Goal: Task Accomplishment & Management: Complete application form

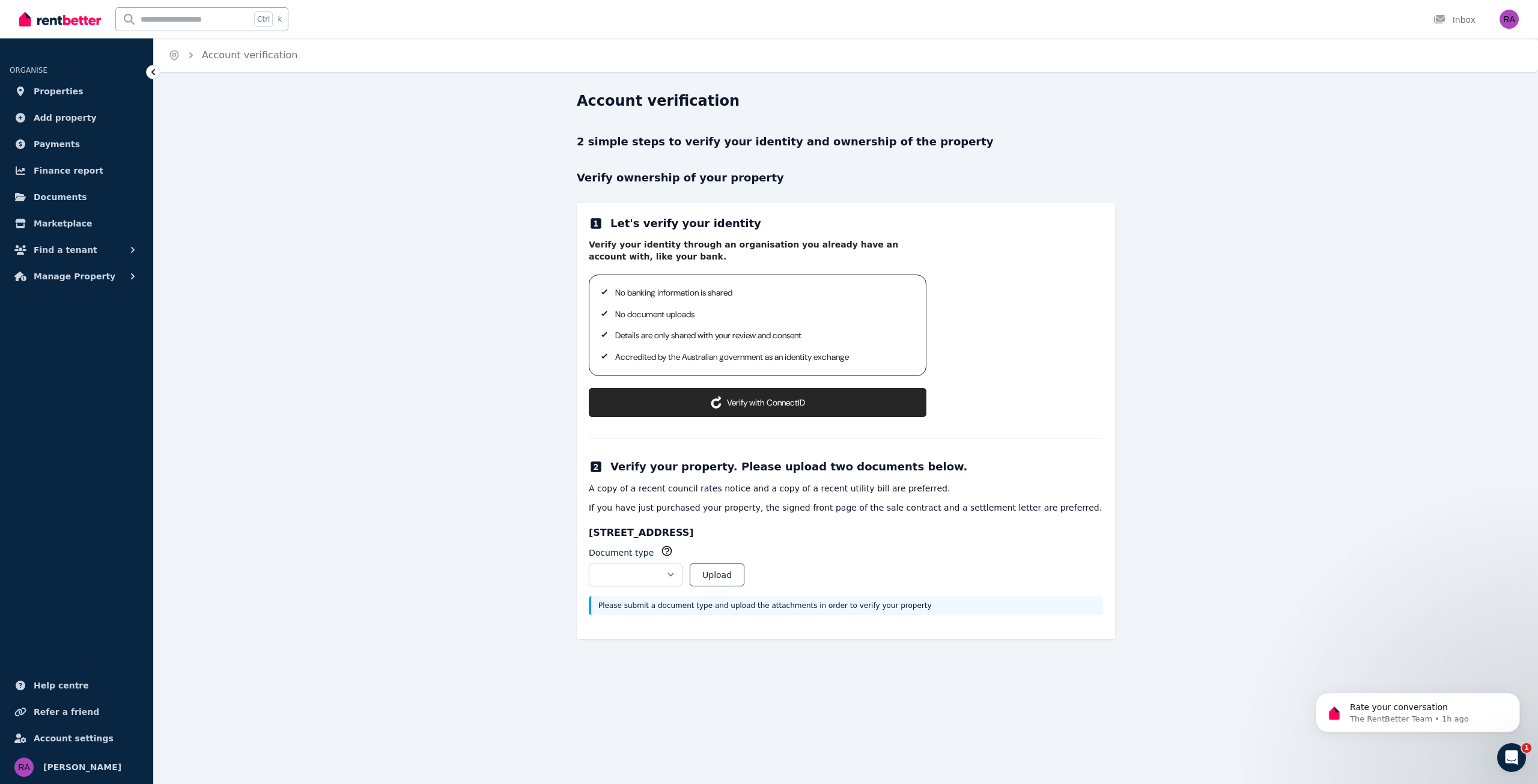
click at [497, 287] on div "Account verification 2 simple steps to verify your identity and ownership of th…" at bounding box center [845, 376] width 1384 height 570
click at [767, 397] on button "Verify with ConnectID" at bounding box center [757, 402] width 337 height 29
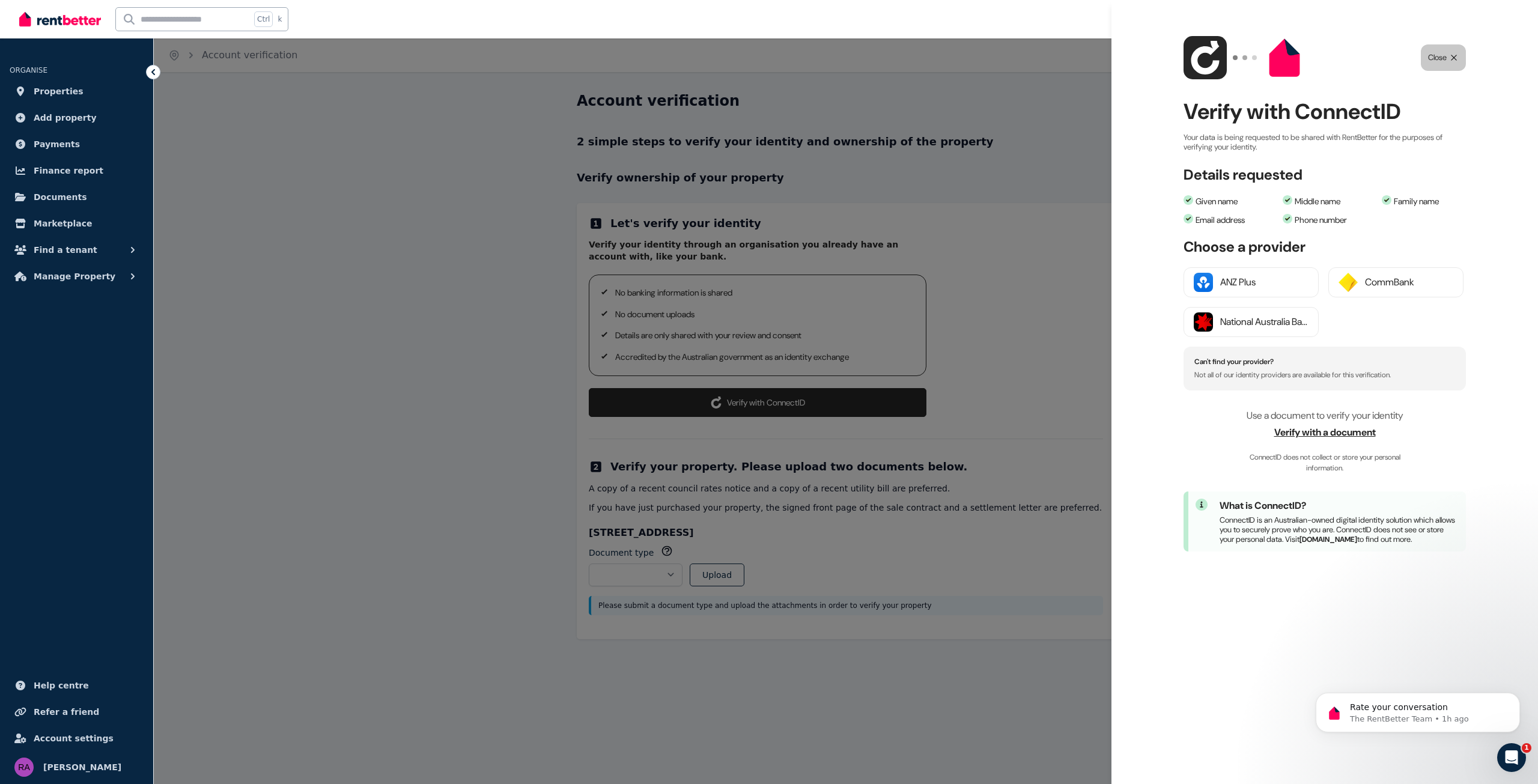
click at [1448, 61] on button "Close" at bounding box center [1443, 57] width 45 height 26
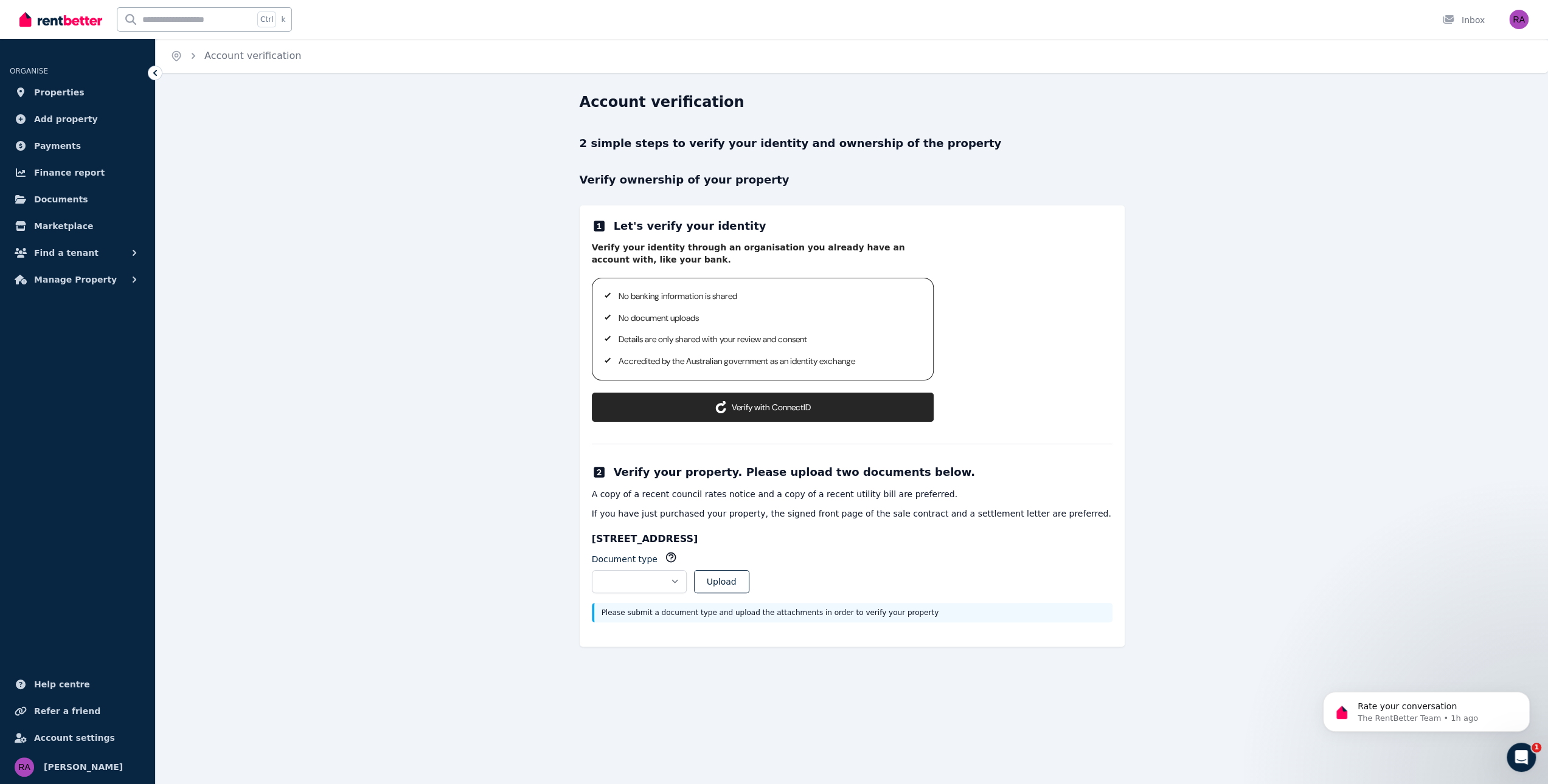
click at [522, 342] on div "Account verification 2 simple steps to verify your identity and ownership of th…" at bounding box center [851, 380] width 1391 height 576
click at [746, 411] on button "Verify with ConnectID" at bounding box center [763, 407] width 341 height 29
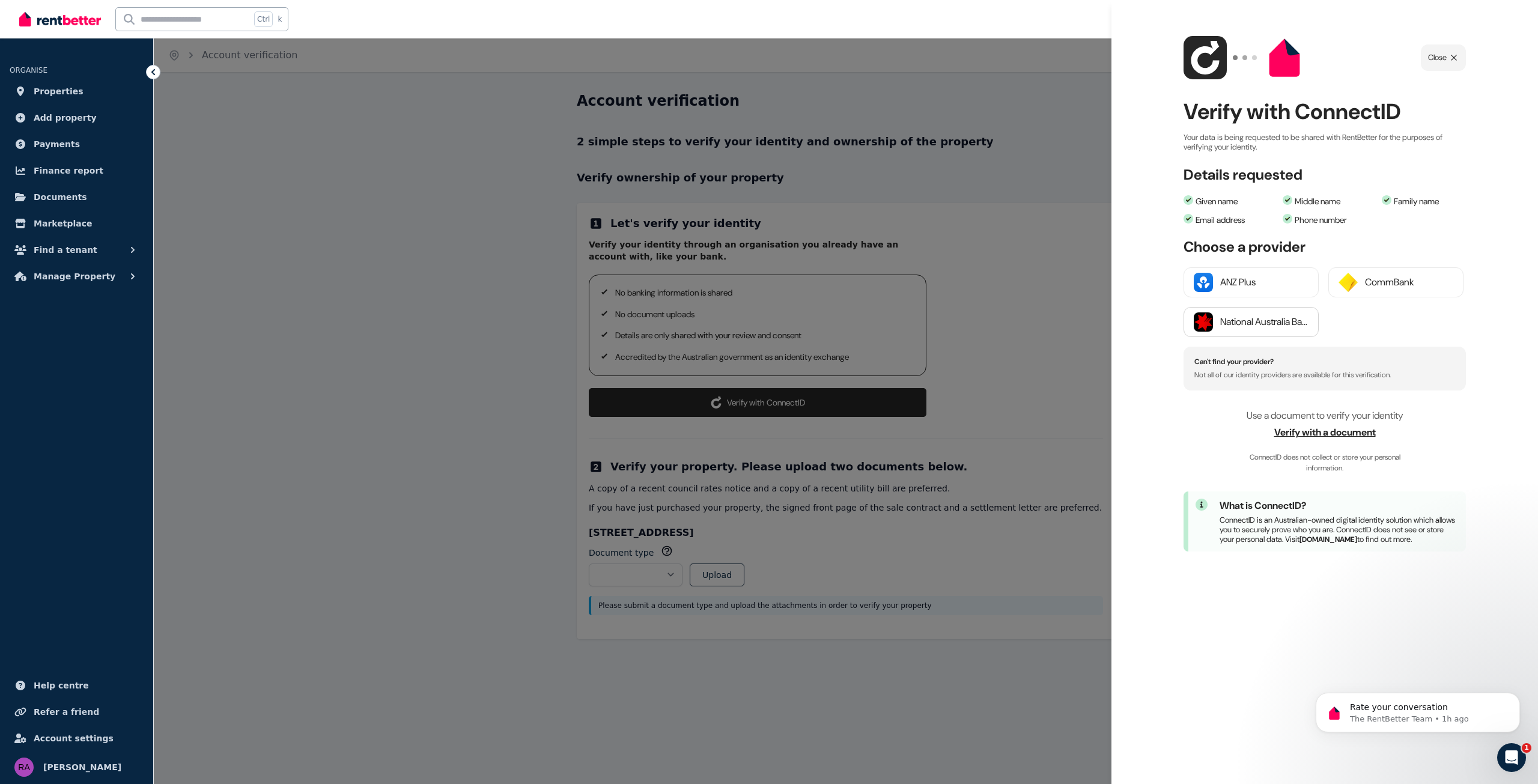
click at [1256, 320] on div "National Australia Bank" at bounding box center [1264, 321] width 88 height 14
